Goal: Book appointment/travel/reservation

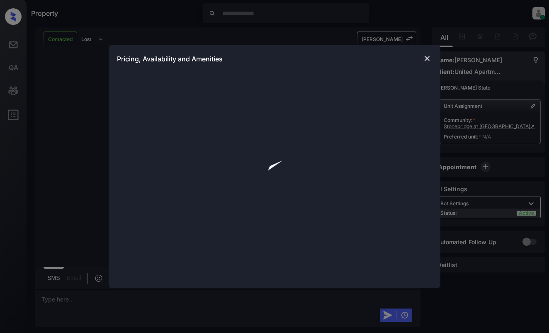
scroll to position [997, 0]
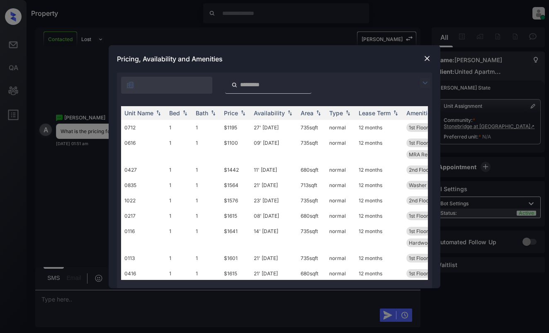
click at [426, 84] on img at bounding box center [425, 83] width 10 height 10
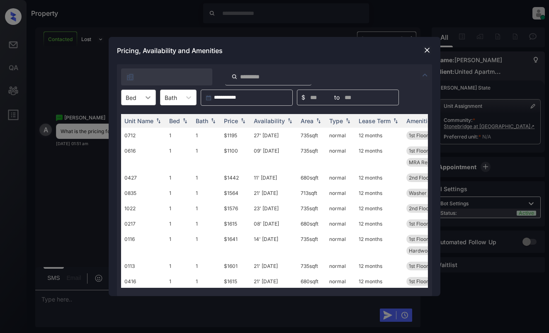
click at [142, 99] on div at bounding box center [147, 97] width 15 height 15
click at [140, 129] on div "2" at bounding box center [138, 132] width 35 height 15
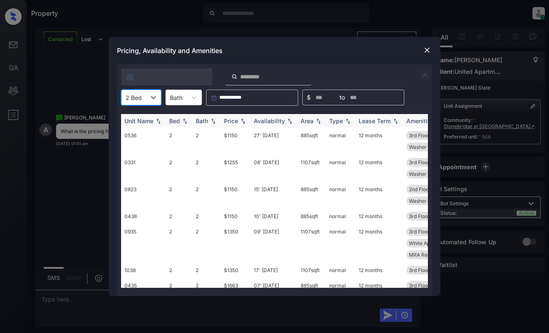
click at [230, 118] on div "Price" at bounding box center [231, 120] width 14 height 7
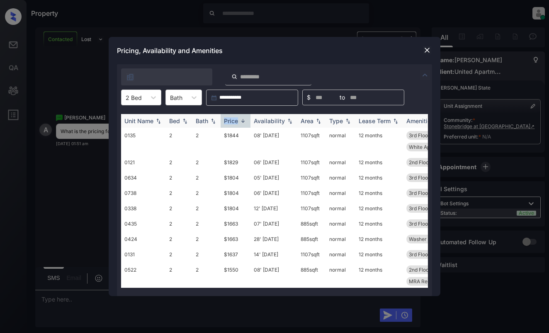
click at [230, 118] on div "Price" at bounding box center [231, 120] width 14 height 7
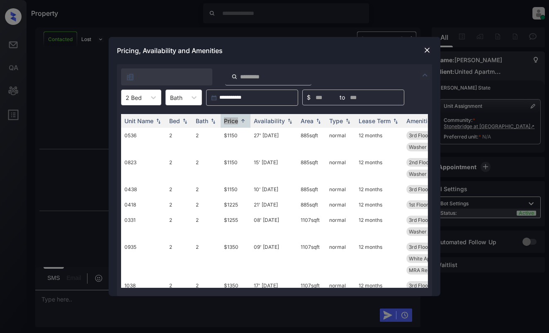
scroll to position [1112, 0]
click at [425, 51] on img at bounding box center [427, 50] width 8 height 8
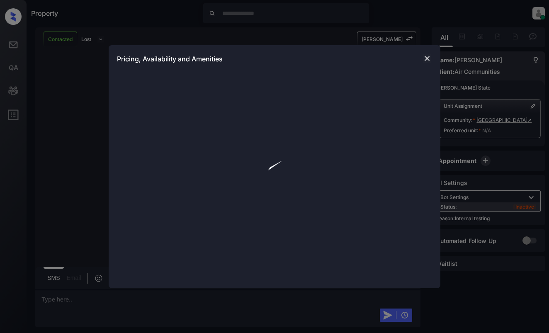
scroll to position [1481, 0]
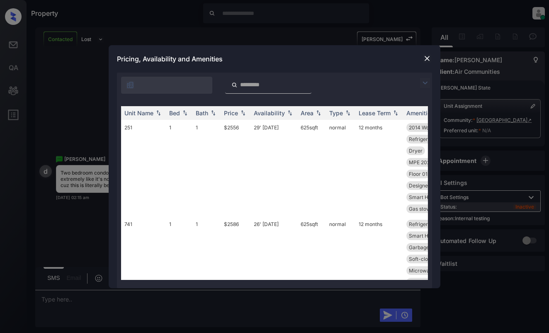
click at [424, 80] on img at bounding box center [425, 83] width 10 height 10
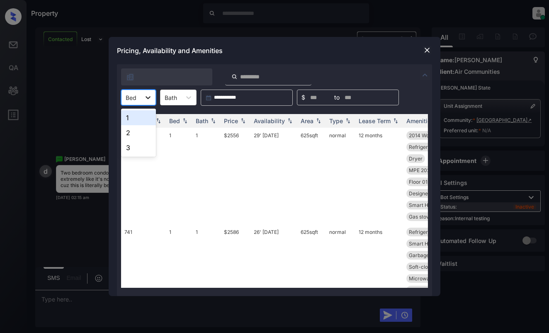
click at [144, 98] on icon at bounding box center [148, 97] width 8 height 8
click at [138, 130] on div "2" at bounding box center [138, 132] width 35 height 15
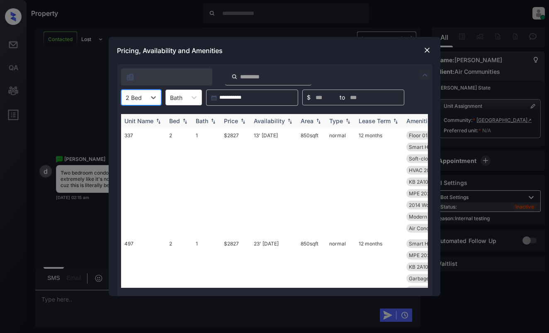
click at [237, 123] on div "Price" at bounding box center [231, 120] width 14 height 7
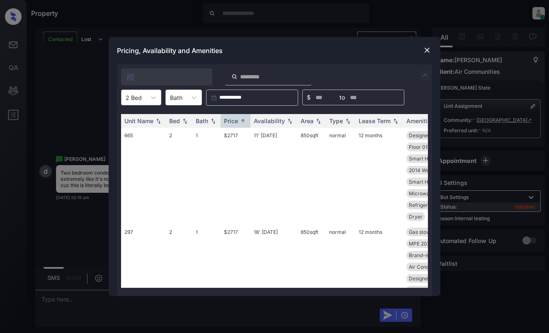
click at [132, 105] on div "2 Bed" at bounding box center [141, 98] width 40 height 16
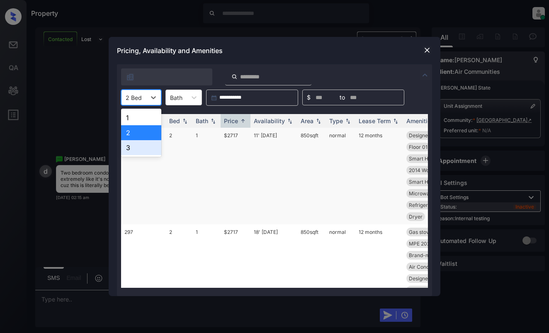
click at [137, 144] on div "3" at bounding box center [141, 147] width 40 height 15
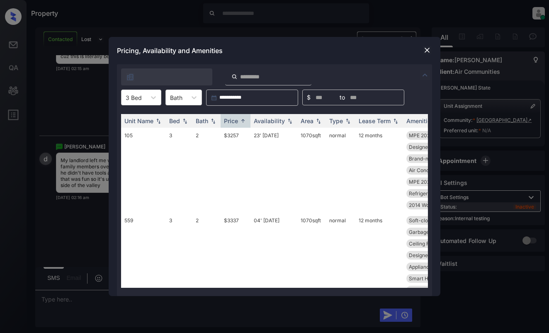
scroll to position [1610, 0]
click at [423, 51] on img at bounding box center [427, 50] width 8 height 8
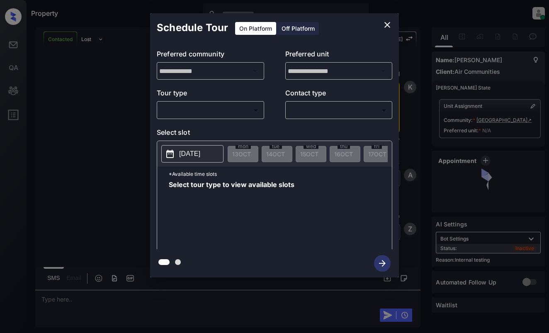
scroll to position [3913, 0]
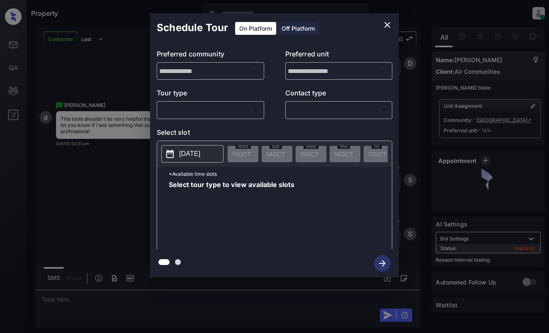
click at [201, 108] on body "Property Dominic Ceralde Online Set yourself offline Set yourself on break Prof…" at bounding box center [274, 166] width 549 height 333
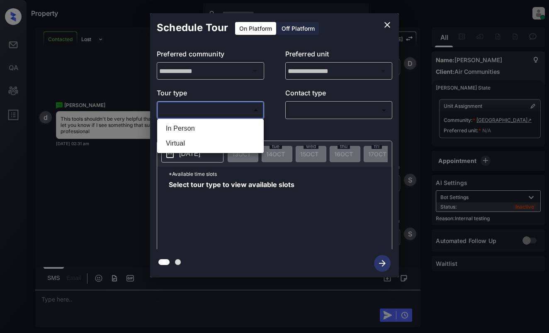
click at [390, 24] on div at bounding box center [274, 166] width 549 height 333
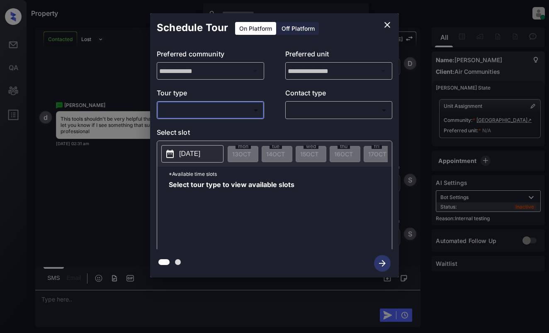
click at [386, 24] on icon "close" at bounding box center [387, 25] width 6 height 6
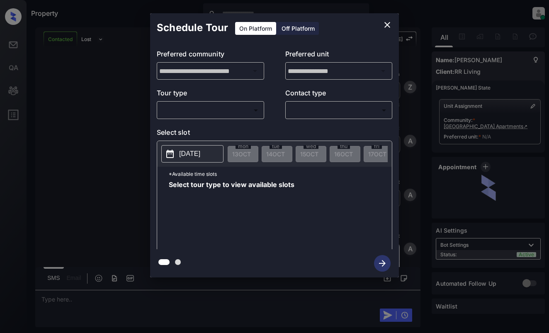
scroll to position [1037, 0]
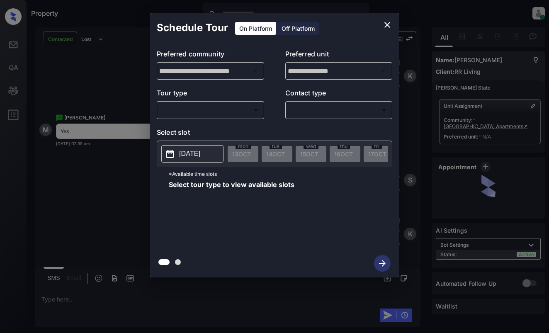
click at [223, 100] on p "Tour type" at bounding box center [210, 94] width 107 height 13
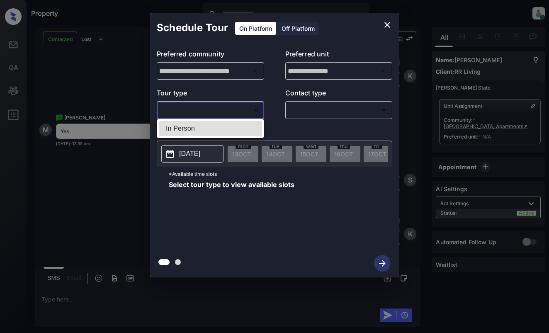
click at [223, 112] on body "Property Dominic Ceralde Online Set yourself offline Set yourself on break Prof…" at bounding box center [274, 166] width 549 height 333
click at [219, 134] on li "In Person" at bounding box center [210, 128] width 102 height 15
type input "********"
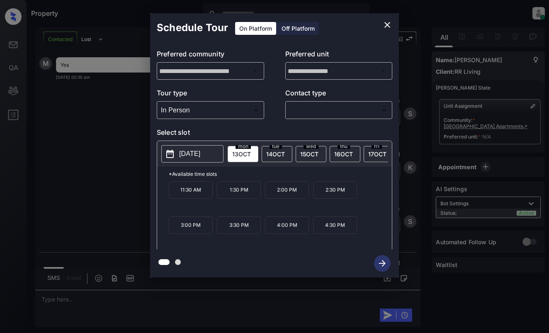
scroll to position [1196, 0]
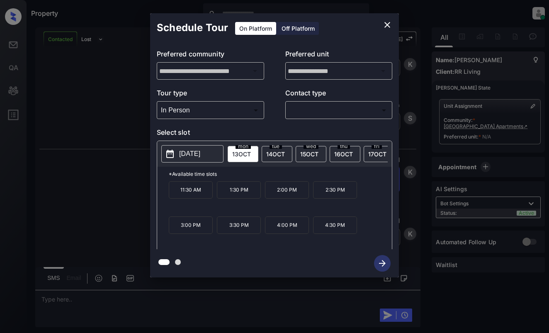
click at [388, 25] on icon "close" at bounding box center [387, 25] width 10 height 10
